Goal: Task Accomplishment & Management: Manage account settings

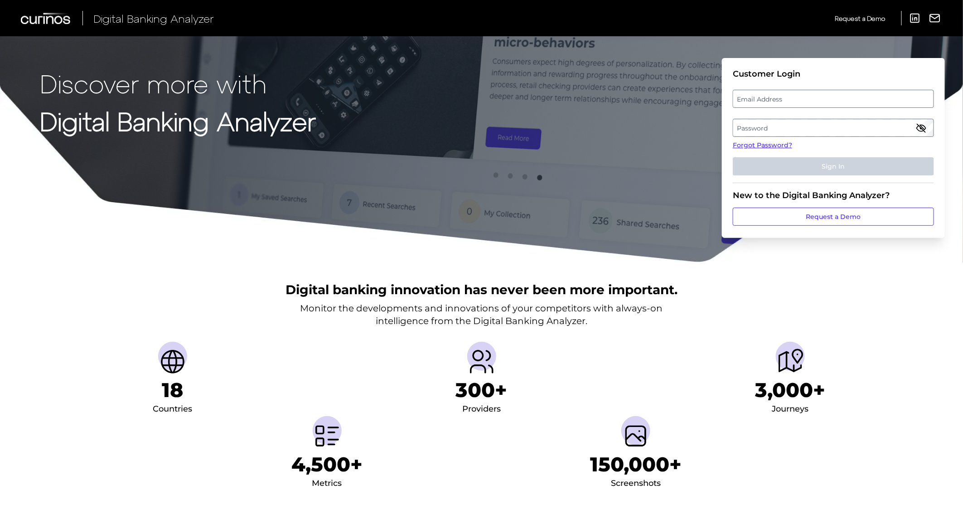
click at [822, 101] on label "Email Address" at bounding box center [833, 99] width 200 height 16
click at [822, 101] on input "email" at bounding box center [833, 99] width 201 height 18
click at [809, 98] on input "Email Address" at bounding box center [833, 99] width 201 height 18
type input "[PERSON_NAME][EMAIL_ADDRESS][DOMAIN_NAME]"
click at [823, 133] on label "Password" at bounding box center [833, 128] width 200 height 16
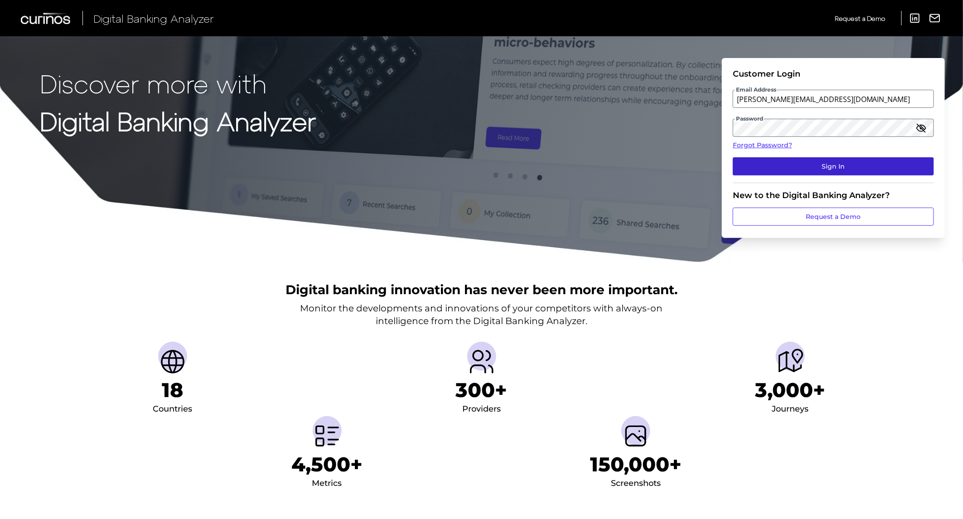
click at [821, 162] on button "Sign In" at bounding box center [833, 166] width 201 height 18
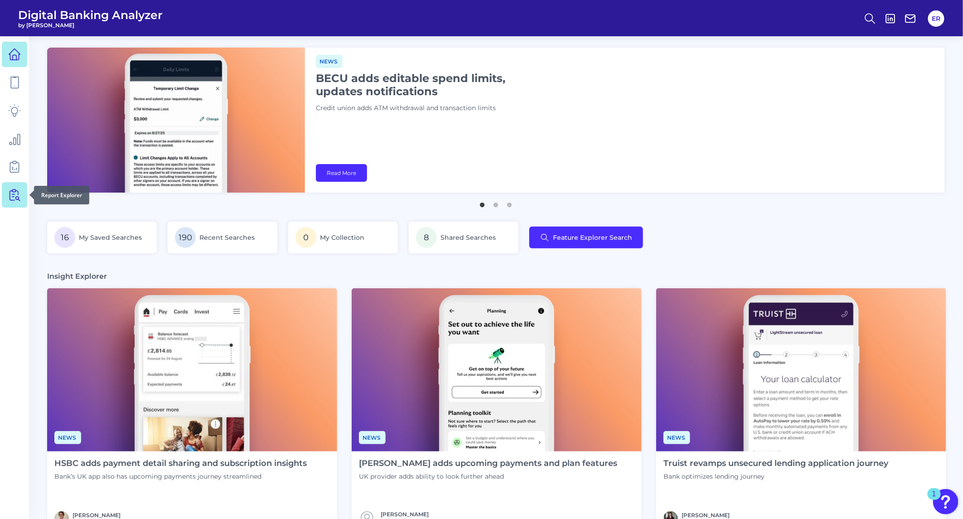
click at [12, 197] on icon at bounding box center [14, 194] width 13 height 13
